Goal: Task Accomplishment & Management: Complete application form

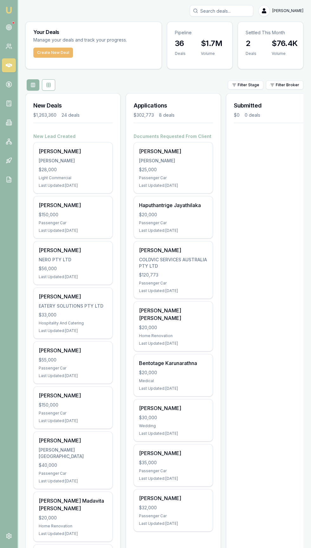
click at [51, 57] on button "Create New Deal" at bounding box center [53, 53] width 40 height 10
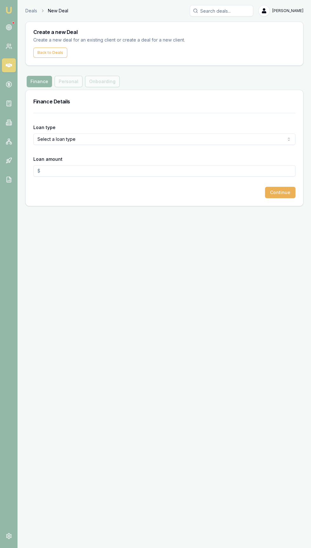
click at [53, 128] on label "Loan type" at bounding box center [44, 127] width 22 height 5
click at [53, 134] on button "Select a loan type" at bounding box center [164, 139] width 262 height 11
click at [51, 138] on html "Emu Broker Deals New Deal [PERSON_NAME] Toggle Menu Create a new Deal Create a …" at bounding box center [155, 274] width 311 height 548
select select "CONSUMER_ASSET"
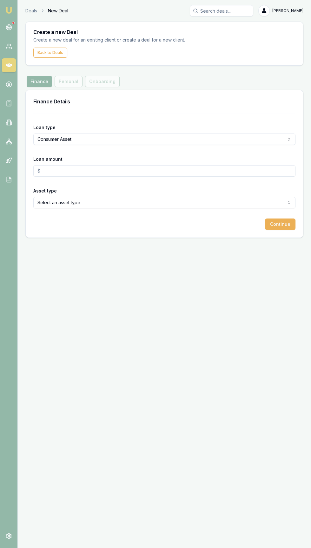
click at [50, 166] on input "Loan amount" at bounding box center [164, 170] width 262 height 11
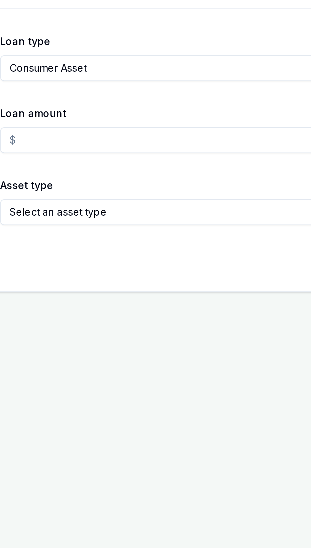
click at [50, 170] on input "Loan amount" at bounding box center [164, 170] width 262 height 11
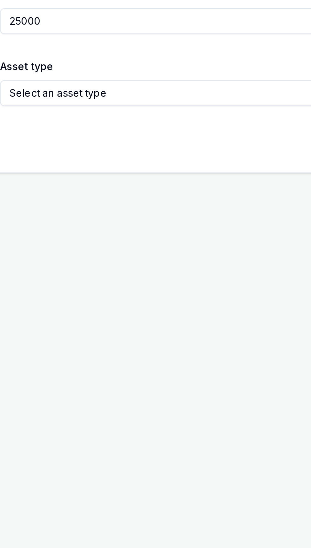
type input "$25,000.00"
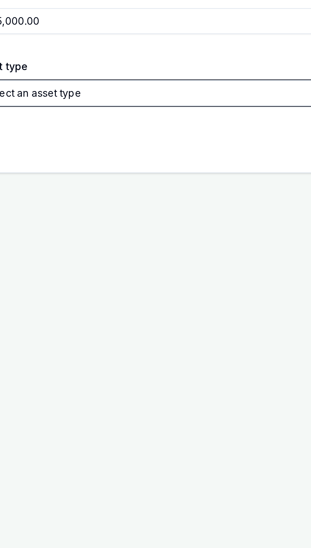
click at [60, 203] on button "Select an asset type" at bounding box center [164, 202] width 262 height 11
click at [77, 202] on button "Select an asset type" at bounding box center [164, 202] width 262 height 11
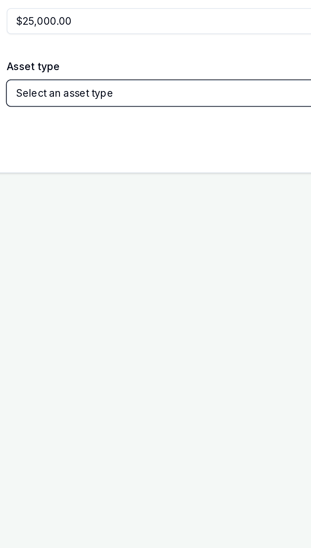
click at [57, 203] on button "Select an asset type" at bounding box center [164, 202] width 262 height 11
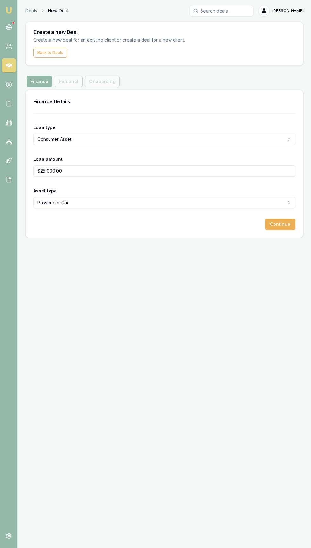
click at [49, 214] on form "Loan type Consumer Asset Consumer Loan Consumer Asset Commercial Loan Commercia…" at bounding box center [164, 171] width 262 height 117
click at [289, 227] on button "Continue" at bounding box center [280, 224] width 30 height 11
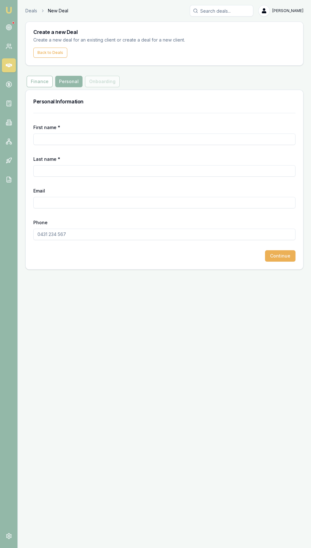
click at [47, 140] on input "First name *" at bounding box center [164, 139] width 262 height 11
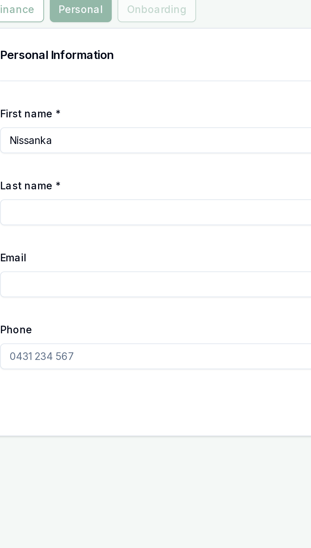
type input "Nissanka"
click at [48, 170] on input "Last name *" at bounding box center [164, 170] width 262 height 11
click at [51, 172] on input "Last name *" at bounding box center [164, 170] width 262 height 11
type input "[PERSON_NAME]"
click at [48, 203] on input "Email" at bounding box center [164, 202] width 262 height 11
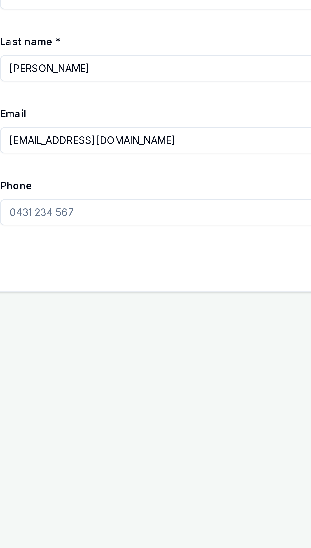
type input "[EMAIL_ADDRESS][DOMAIN_NAME]"
click at [46, 233] on input "Phone" at bounding box center [164, 234] width 262 height 11
click at [66, 235] on input "0451" at bounding box center [164, 234] width 262 height 11
type input "0451 615 133"
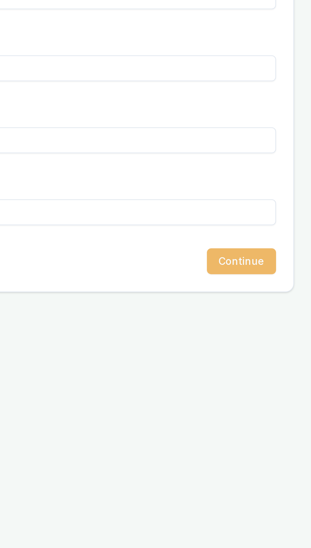
click at [278, 252] on button "Continue" at bounding box center [280, 255] width 30 height 11
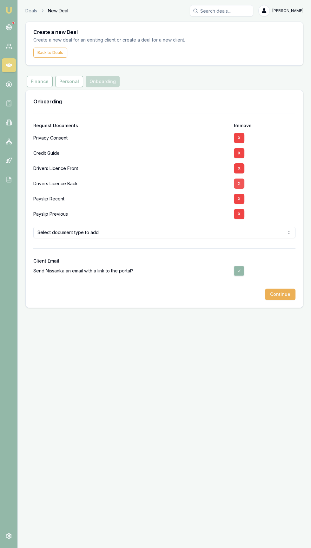
click at [239, 179] on button "X" at bounding box center [239, 184] width 10 height 10
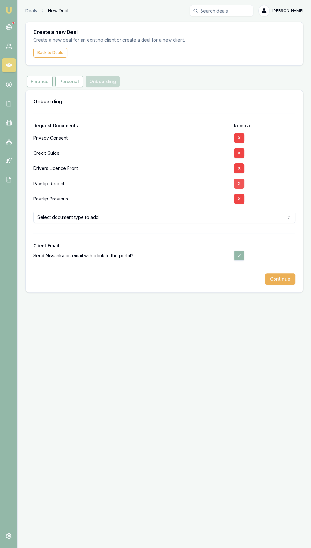
click at [239, 179] on button "X" at bounding box center [239, 184] width 10 height 10
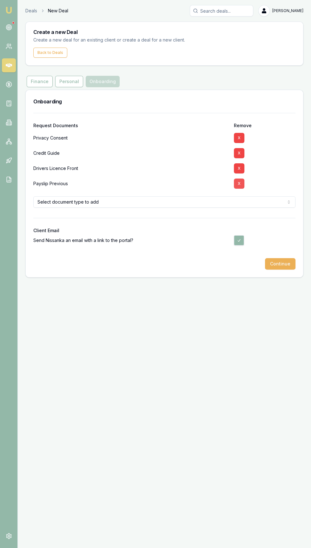
click at [239, 179] on button "X" at bounding box center [239, 184] width 10 height 10
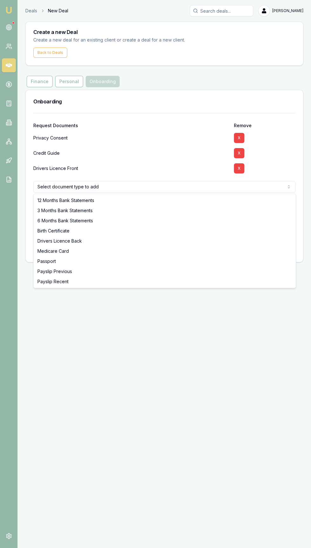
click at [239, 184] on html "Emu Broker Deals New Deal [PERSON_NAME] Toggle Menu Create a new Deal Create a …" at bounding box center [155, 274] width 311 height 548
click at [258, 369] on html "Emu Broker Deals New Deal [PERSON_NAME] Toggle Menu Create a new Deal Create a …" at bounding box center [155, 274] width 311 height 548
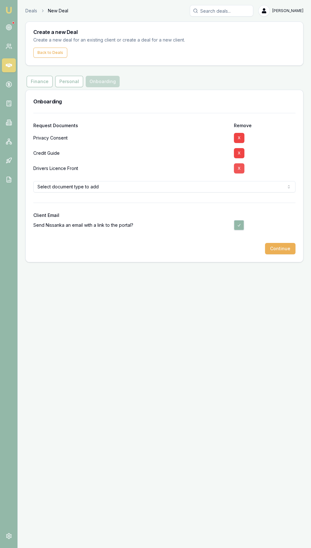
click at [239, 169] on button "X" at bounding box center [239, 168] width 10 height 10
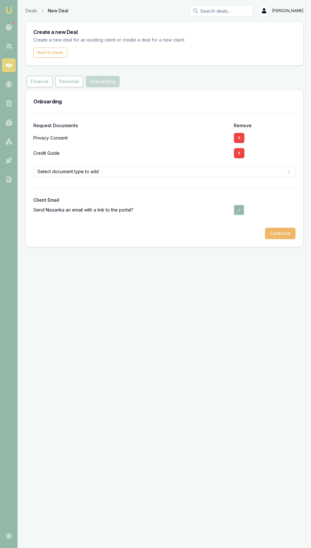
click at [289, 235] on button "Continue" at bounding box center [280, 233] width 30 height 11
